Goal: Find specific page/section: Find specific page/section

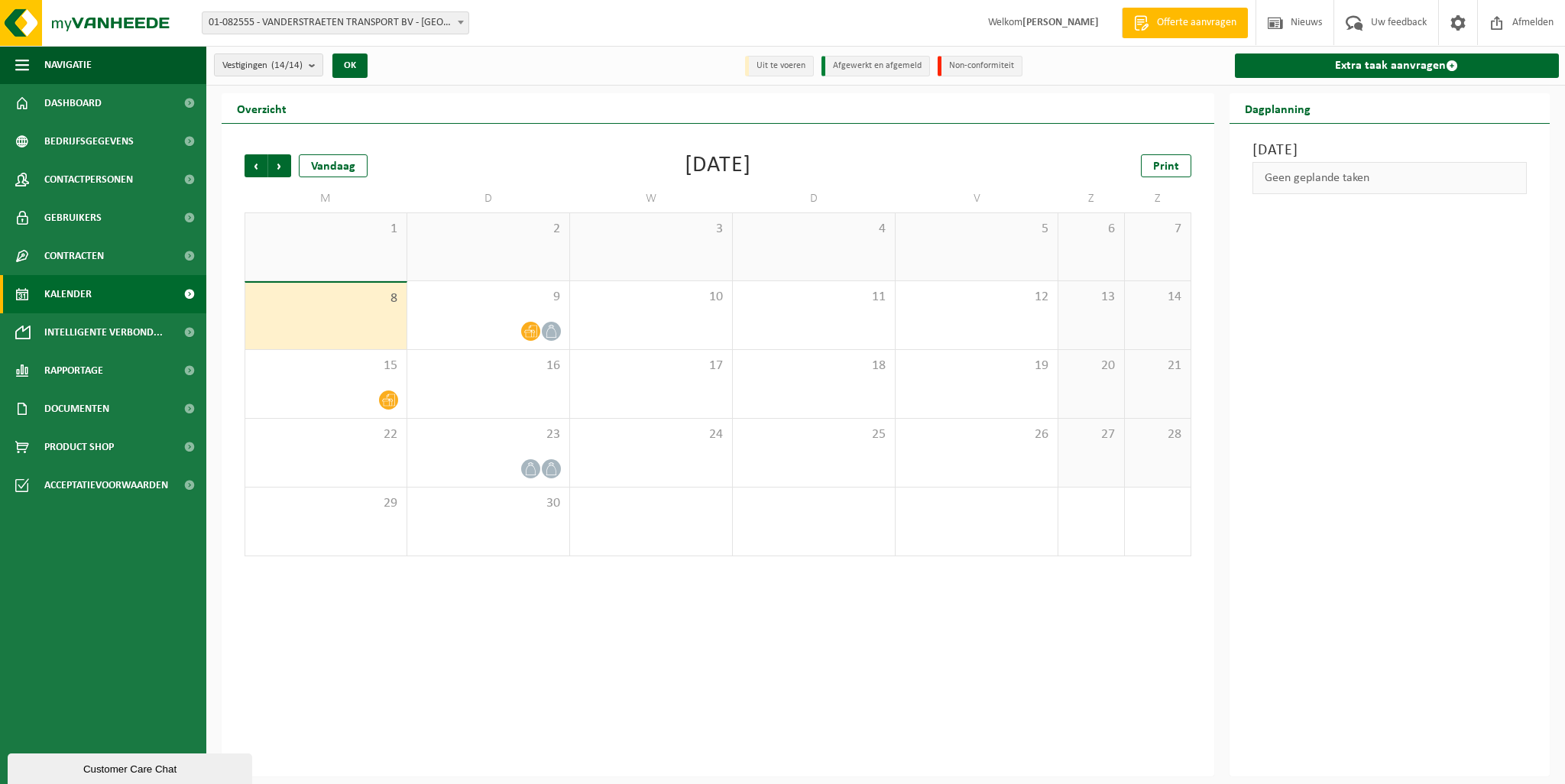
click at [412, 23] on span "01-082555 - VANDERSTRAETEN TRANSPORT BV - [GEOGRAPHIC_DATA]" at bounding box center [335, 23] width 266 height 21
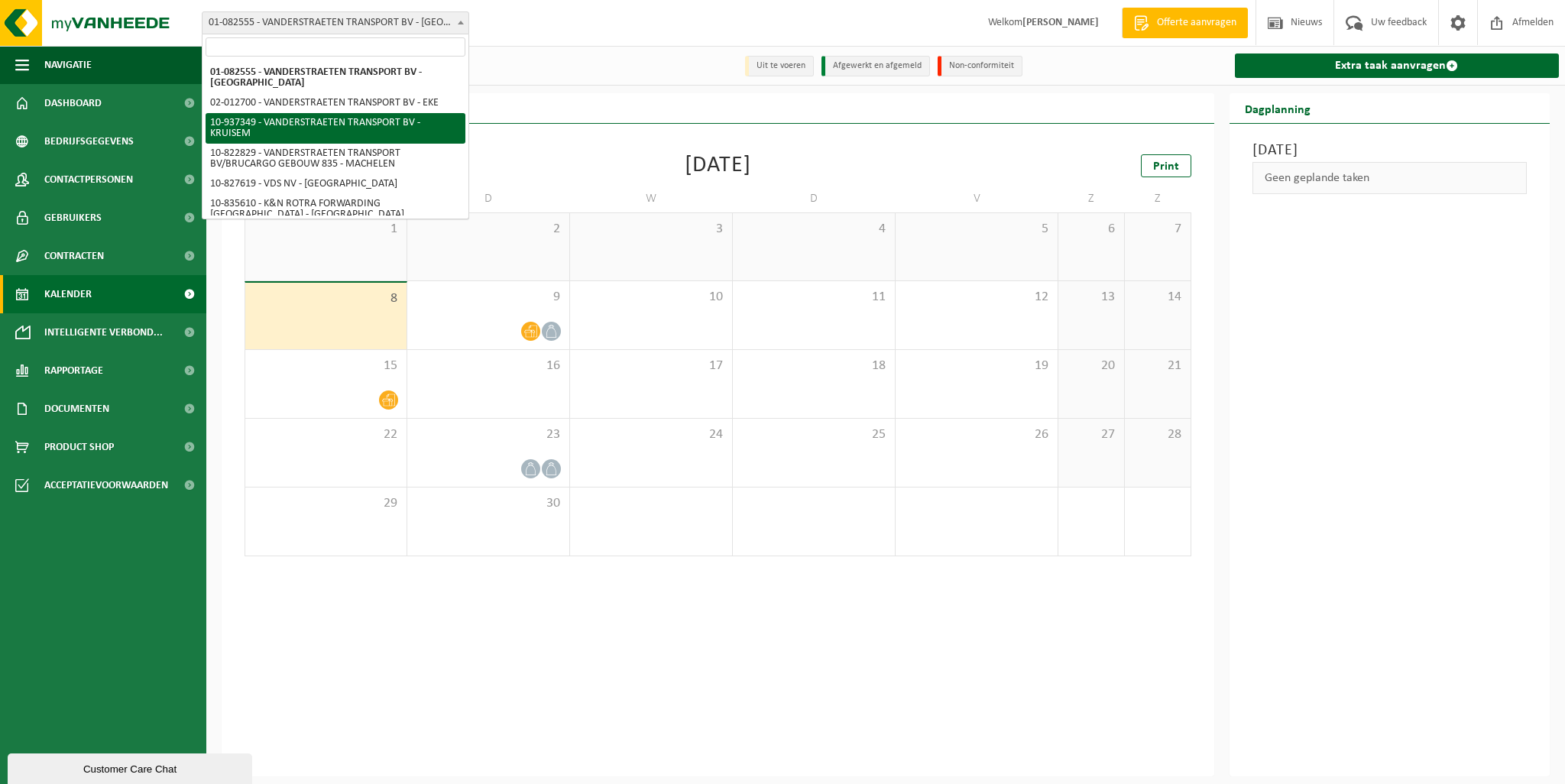
select select "137504"
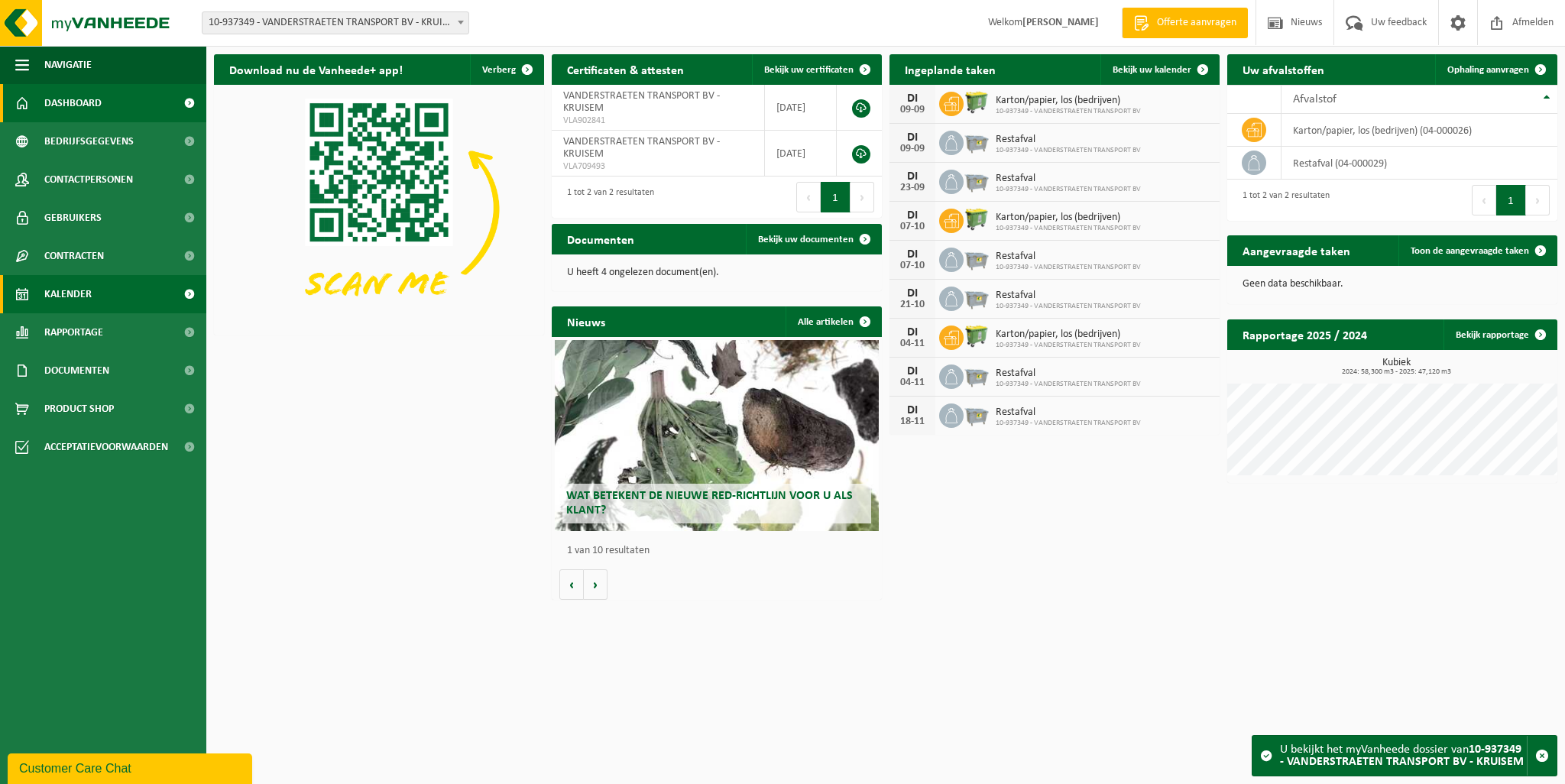
click at [107, 285] on link "Kalender" at bounding box center [103, 294] width 207 height 38
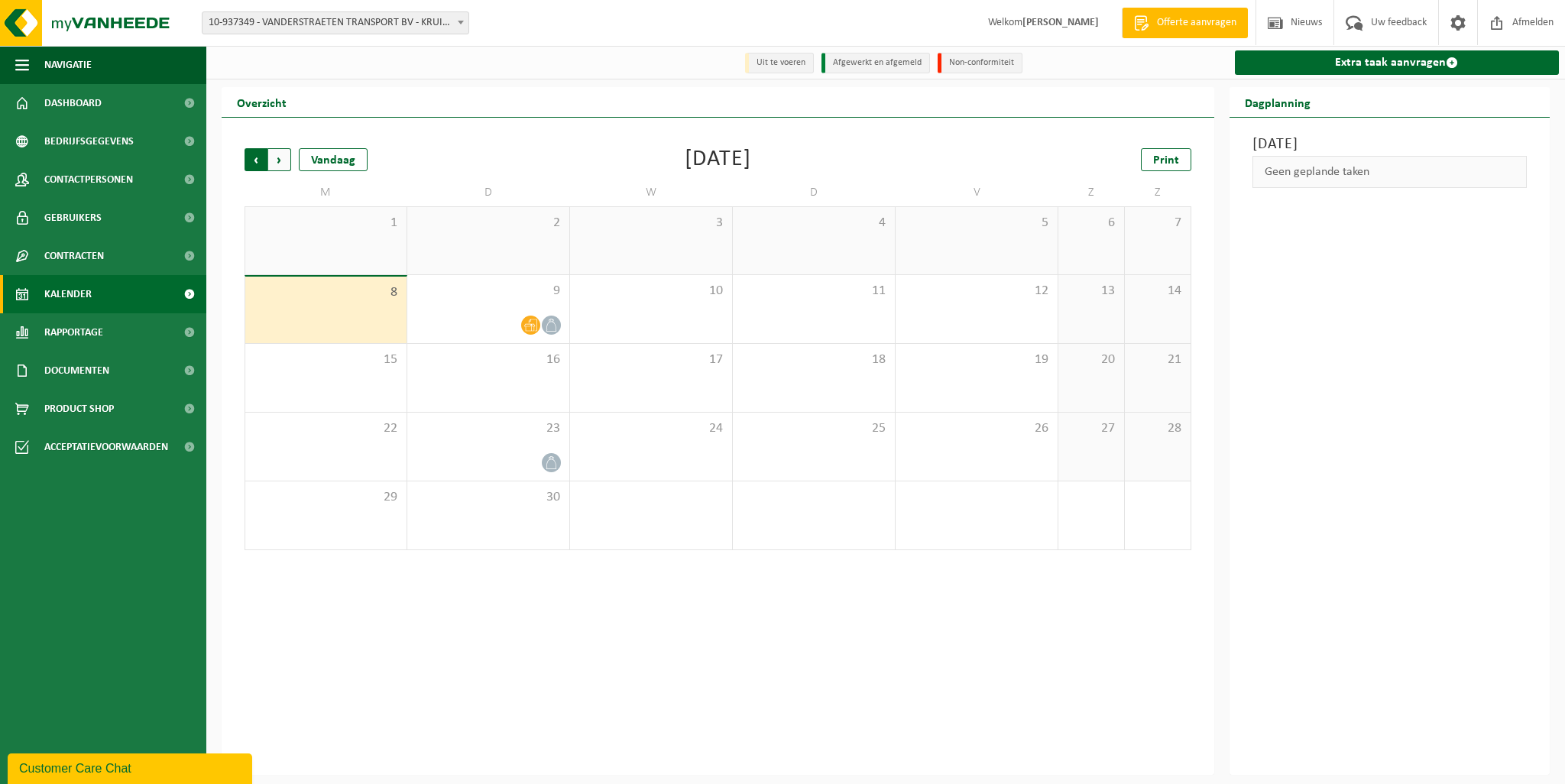
click at [281, 169] on span "Volgende" at bounding box center [280, 159] width 23 height 23
